Goal: Task Accomplishment & Management: Manage account settings

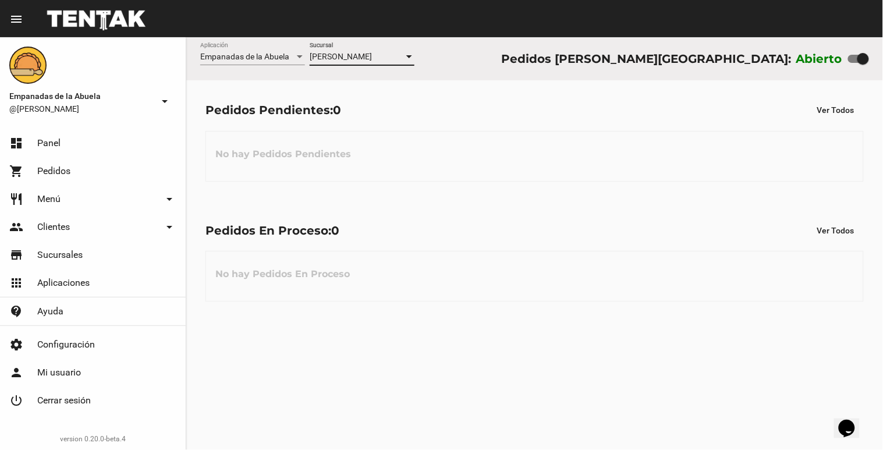
click at [402, 56] on div "[PERSON_NAME]" at bounding box center [357, 56] width 94 height 9
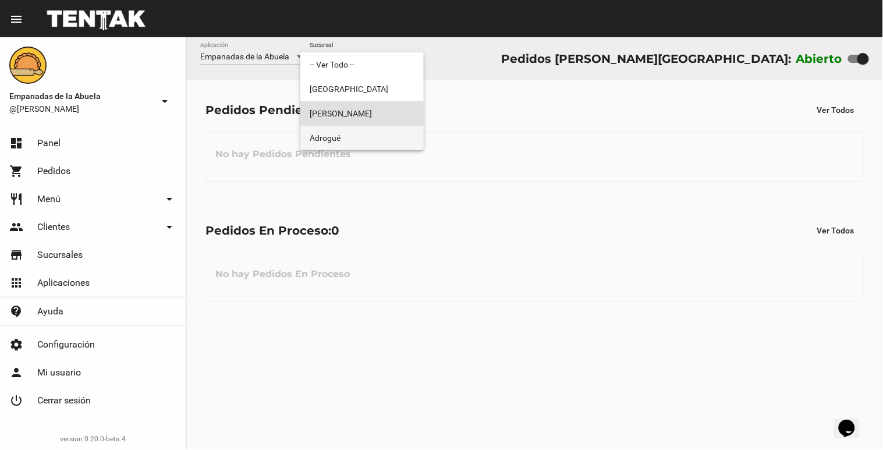
click at [399, 127] on span "Adrogué" at bounding box center [362, 138] width 105 height 24
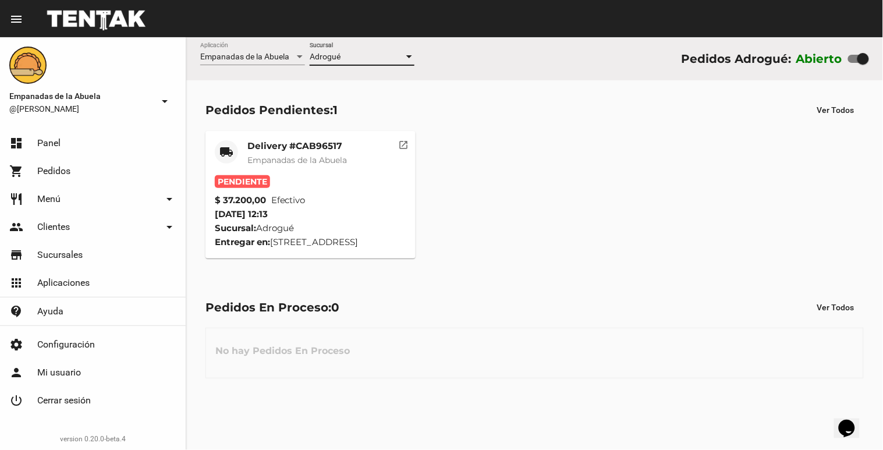
click at [410, 61] on div at bounding box center [409, 56] width 10 height 9
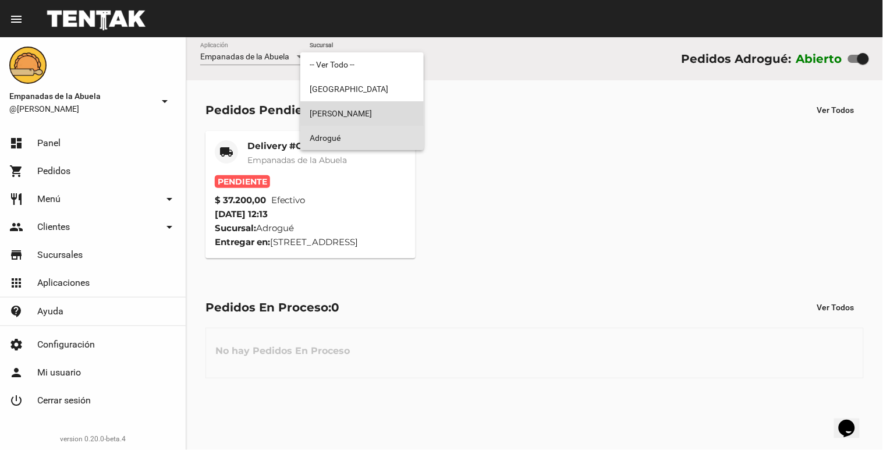
click at [400, 113] on span "[PERSON_NAME]" at bounding box center [362, 113] width 105 height 24
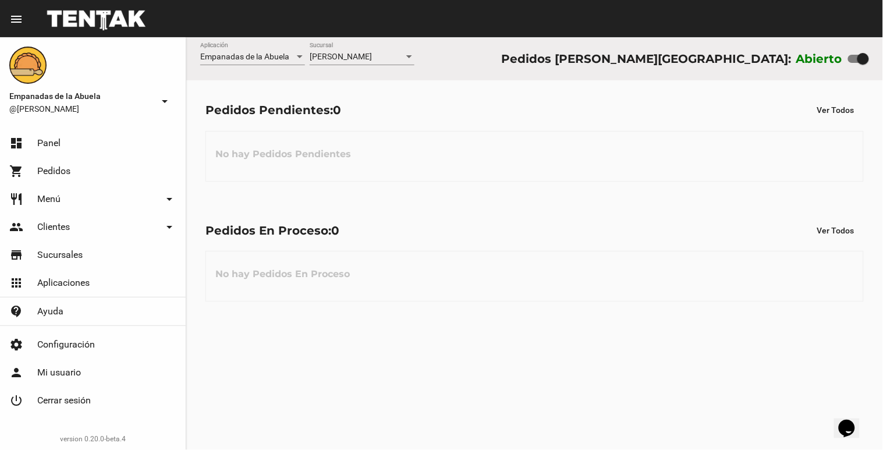
click at [409, 64] on div "[PERSON_NAME] Sucursal" at bounding box center [362, 53] width 105 height 23
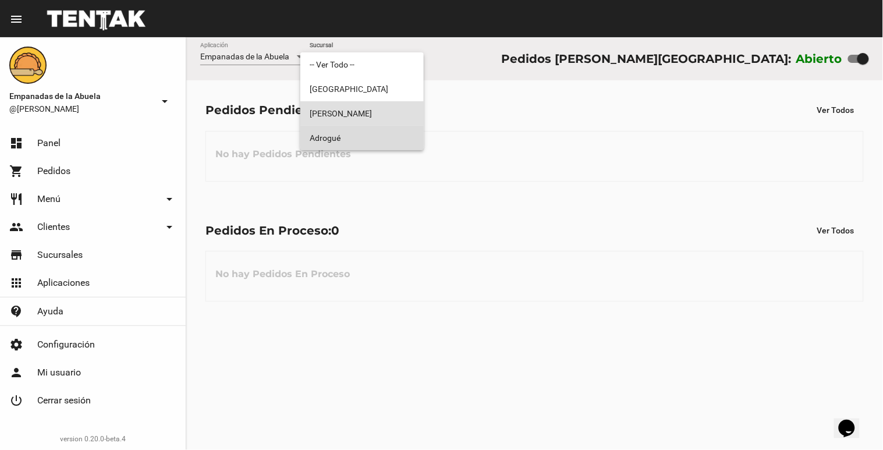
click at [370, 134] on span "Adrogué" at bounding box center [362, 138] width 105 height 24
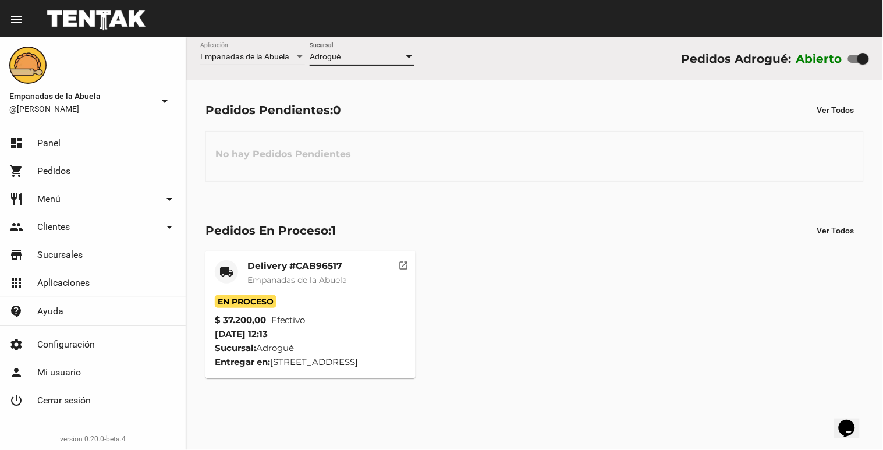
click at [406, 56] on div at bounding box center [409, 56] width 10 height 9
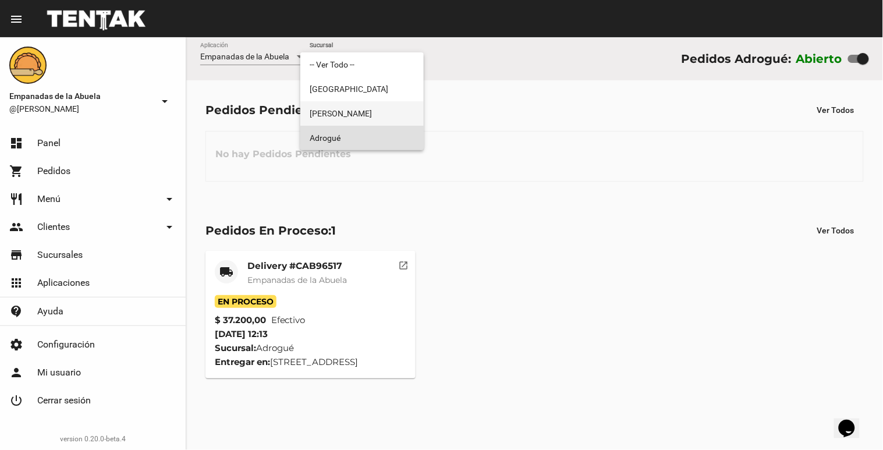
click at [373, 106] on span "[PERSON_NAME]" at bounding box center [362, 113] width 105 height 24
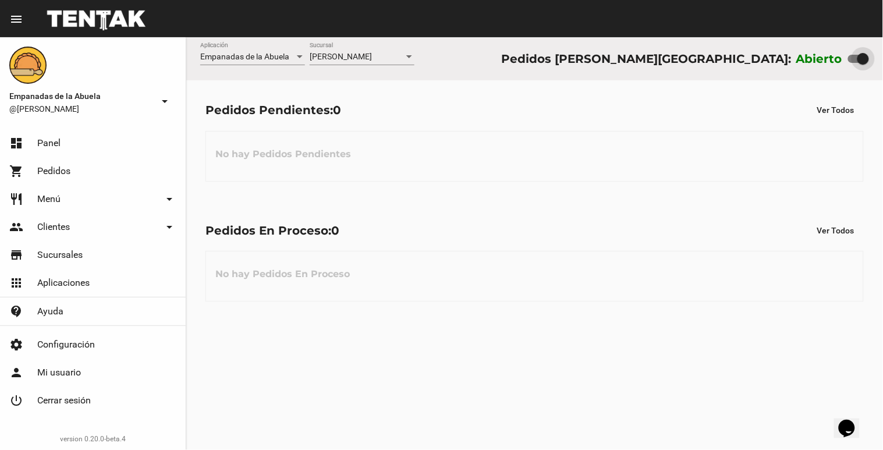
click at [863, 61] on div at bounding box center [863, 59] width 12 height 12
click at [854, 63] on input "checkbox" at bounding box center [853, 63] width 1 height 1
click at [863, 55] on div at bounding box center [863, 59] width 12 height 12
click at [854, 63] on input "checkbox" at bounding box center [853, 63] width 1 height 1
checkbox input "false"
